Goal: Check status: Check status

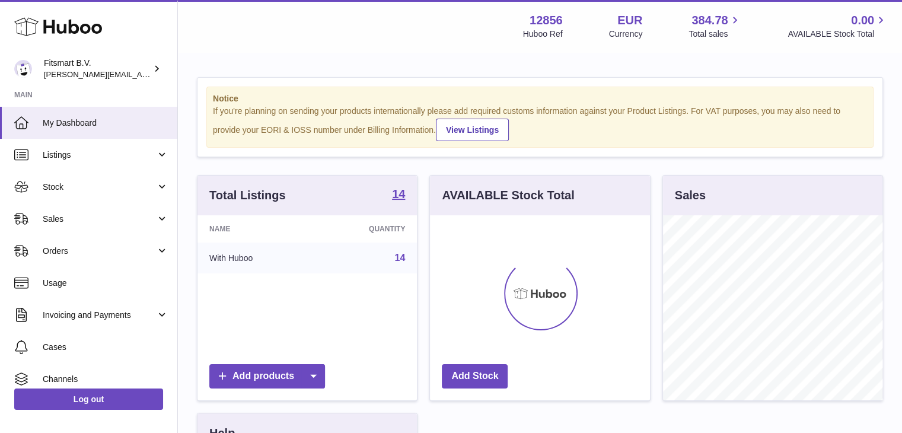
scroll to position [185, 220]
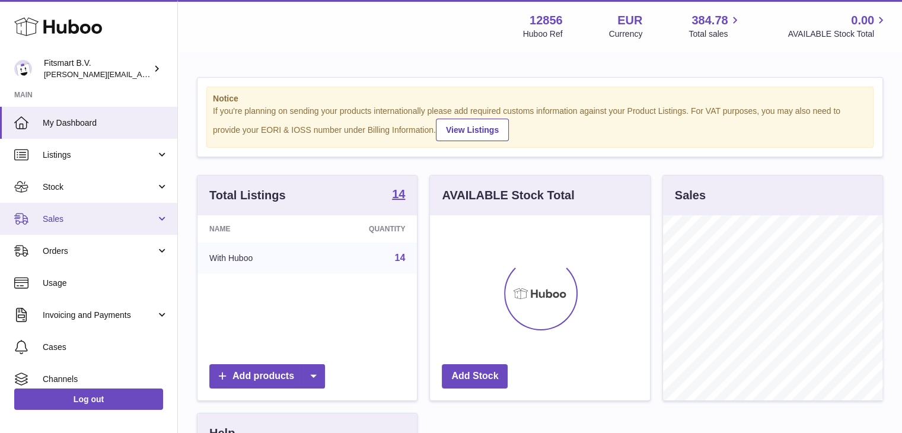
click at [96, 221] on span "Sales" at bounding box center [99, 219] width 113 height 11
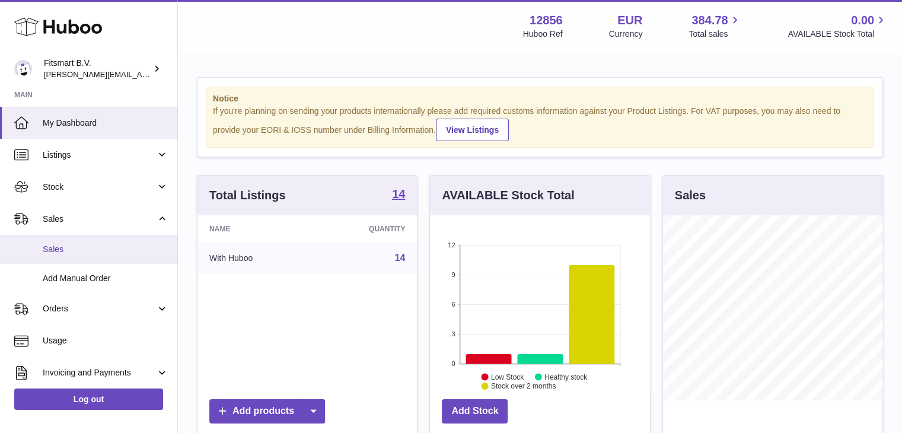
click at [94, 245] on span "Sales" at bounding box center [106, 249] width 126 height 11
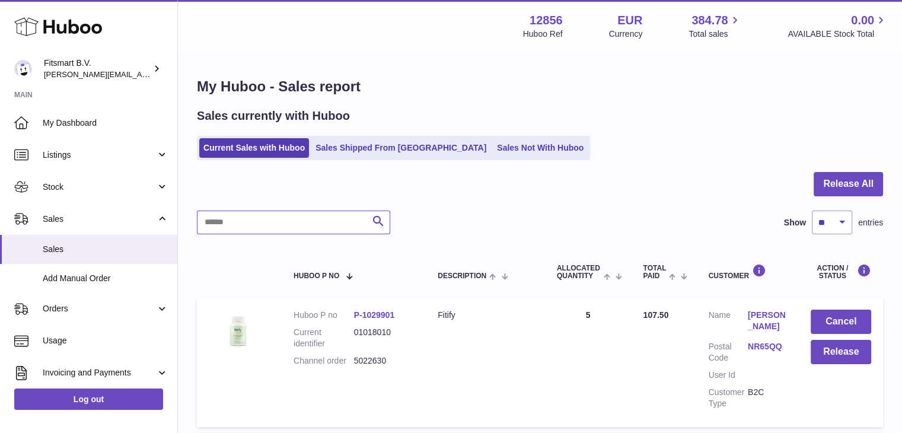
click at [259, 227] on input "text" at bounding box center [293, 223] width 193 height 24
click at [343, 153] on link "Sales Shipped From [GEOGRAPHIC_DATA]" at bounding box center [400, 148] width 179 height 20
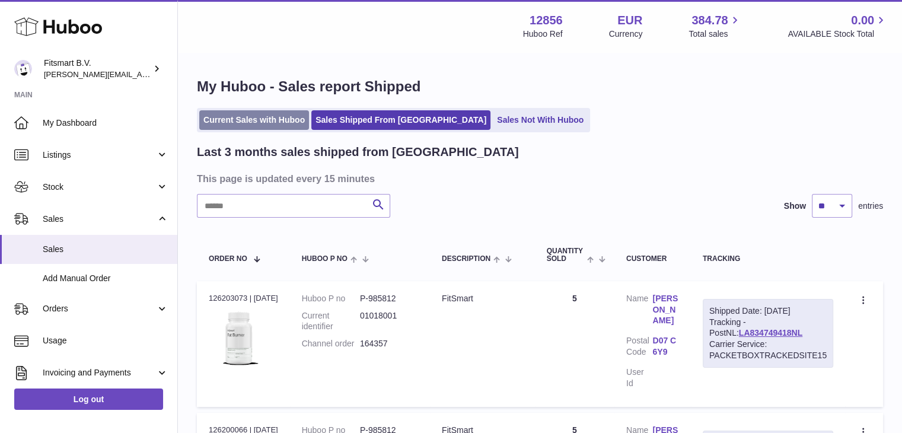
click at [259, 122] on link "Current Sales with Huboo" at bounding box center [254, 120] width 110 height 20
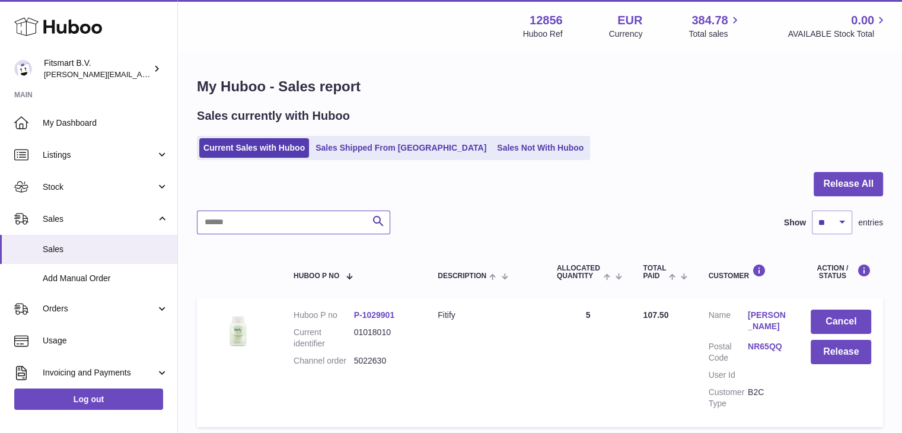
click at [264, 226] on input "text" at bounding box center [293, 223] width 193 height 24
paste input "**********"
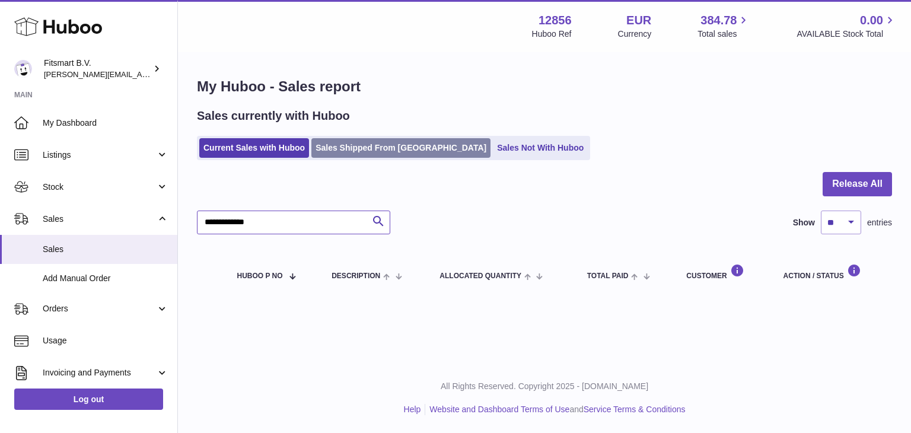
type input "**********"
click at [348, 149] on link "Sales Shipped From [GEOGRAPHIC_DATA]" at bounding box center [400, 148] width 179 height 20
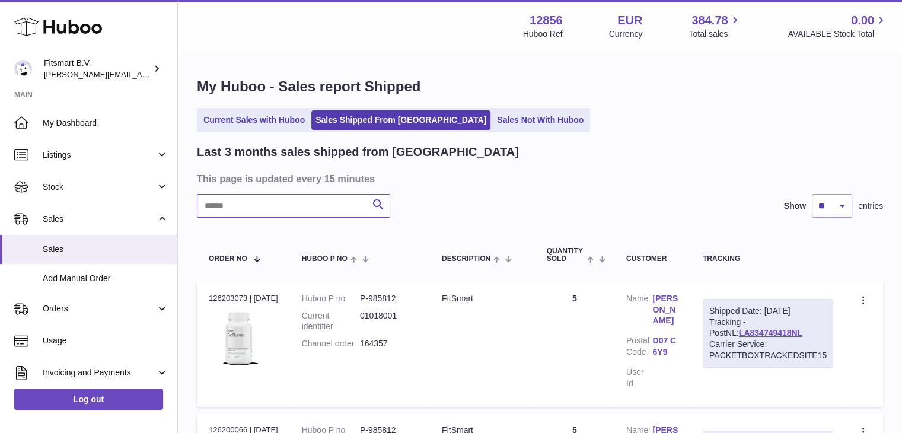
click at [275, 208] on input "text" at bounding box center [293, 206] width 193 height 24
paste input "**********"
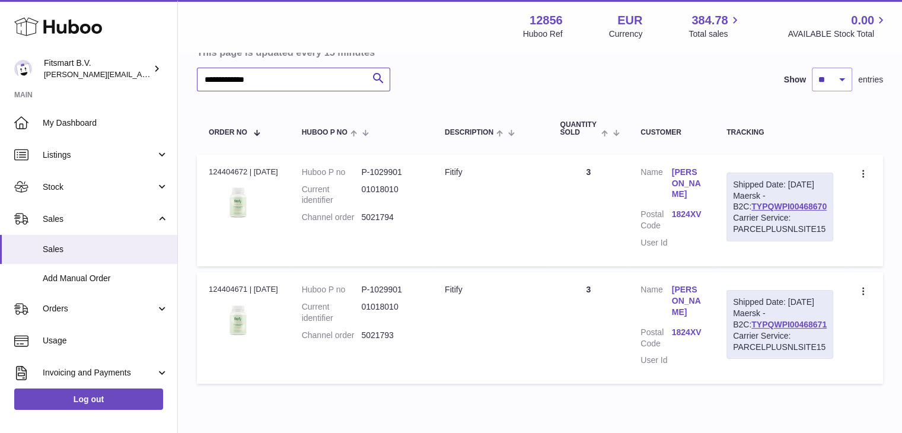
scroll to position [65, 0]
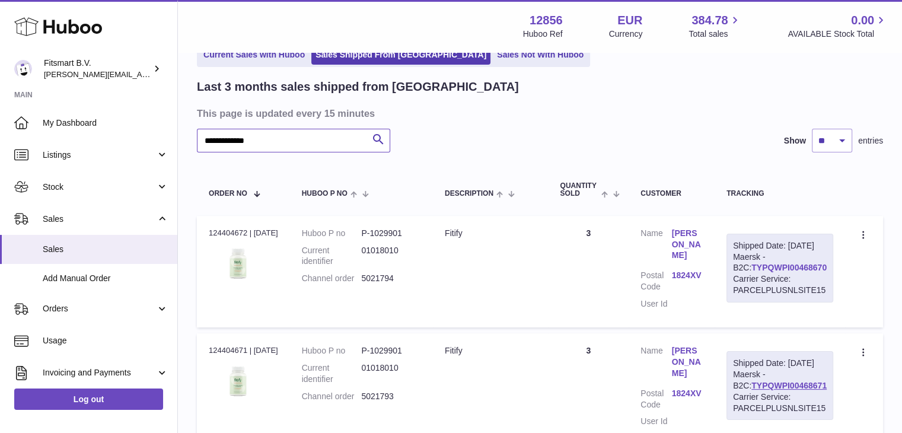
type input "**********"
click at [776, 272] on link "TYPQWPI00468670" at bounding box center [789, 267] width 75 height 9
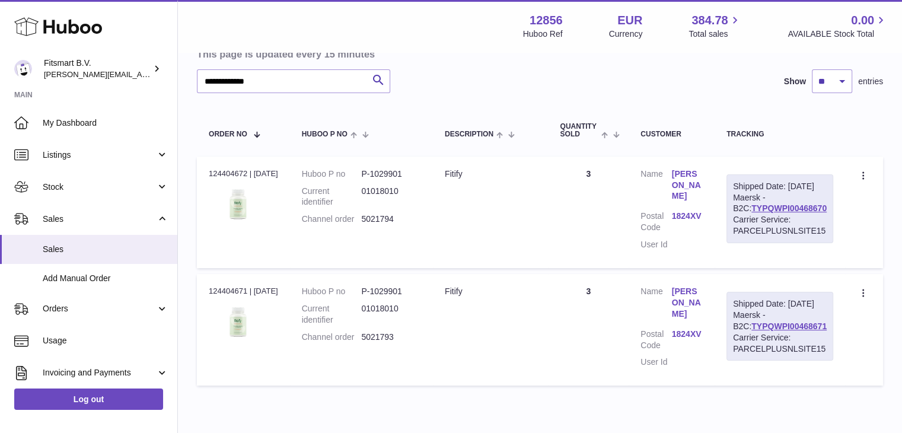
click at [692, 185] on link "[PERSON_NAME]" at bounding box center [687, 185] width 31 height 34
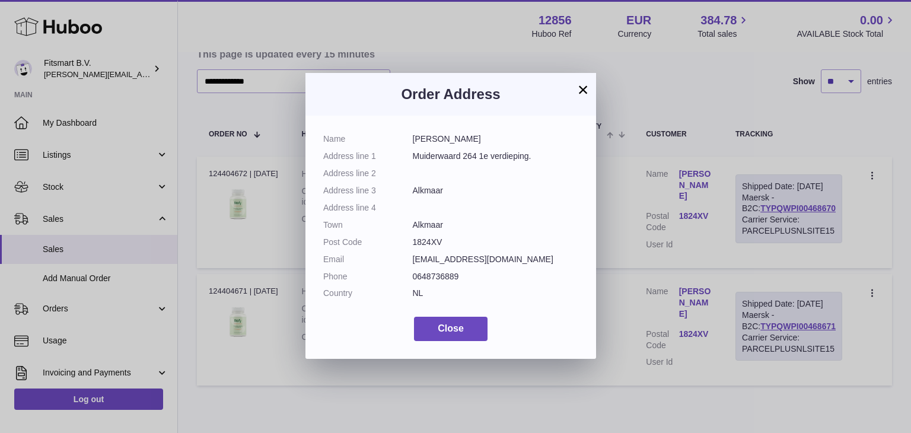
click at [584, 90] on button "×" at bounding box center [583, 89] width 14 height 14
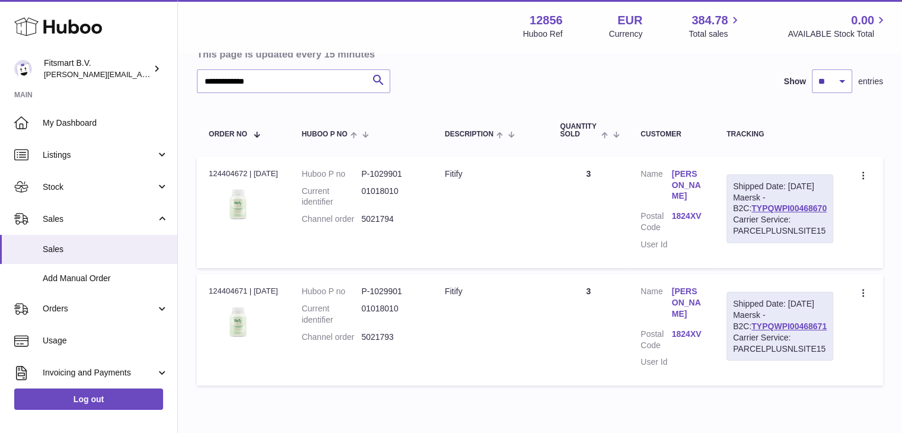
click at [686, 303] on link "[PERSON_NAME]" at bounding box center [687, 303] width 31 height 34
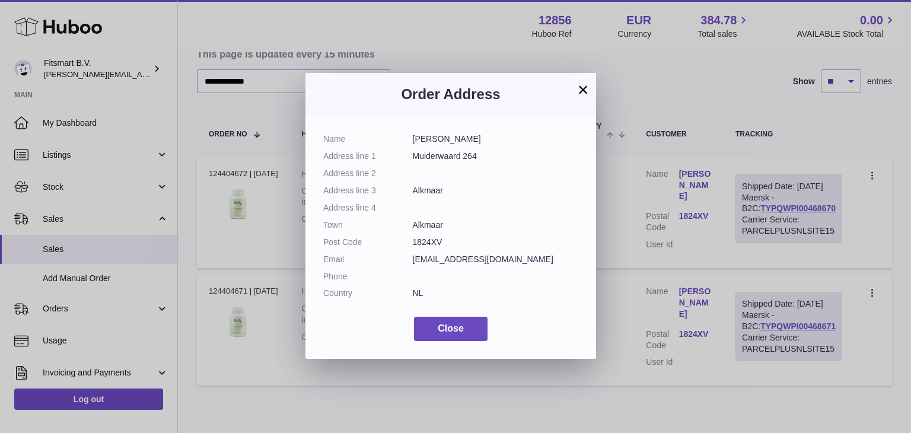
click at [585, 93] on button "×" at bounding box center [583, 89] width 14 height 14
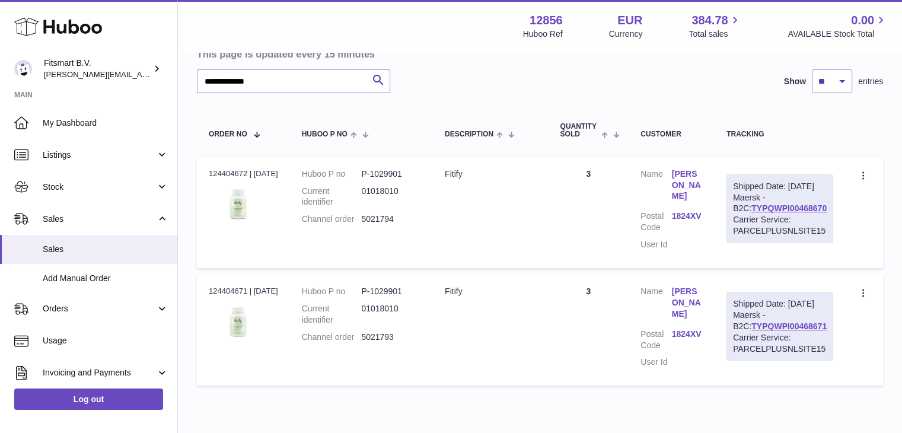
click at [514, 221] on td "Description Fitify" at bounding box center [490, 213] width 115 height 112
click at [788, 213] on link "TYPQWPI00468670" at bounding box center [789, 207] width 75 height 9
click at [752, 331] on link "TYPQWPI00468671" at bounding box center [789, 325] width 75 height 9
